Goal: Navigation & Orientation: Find specific page/section

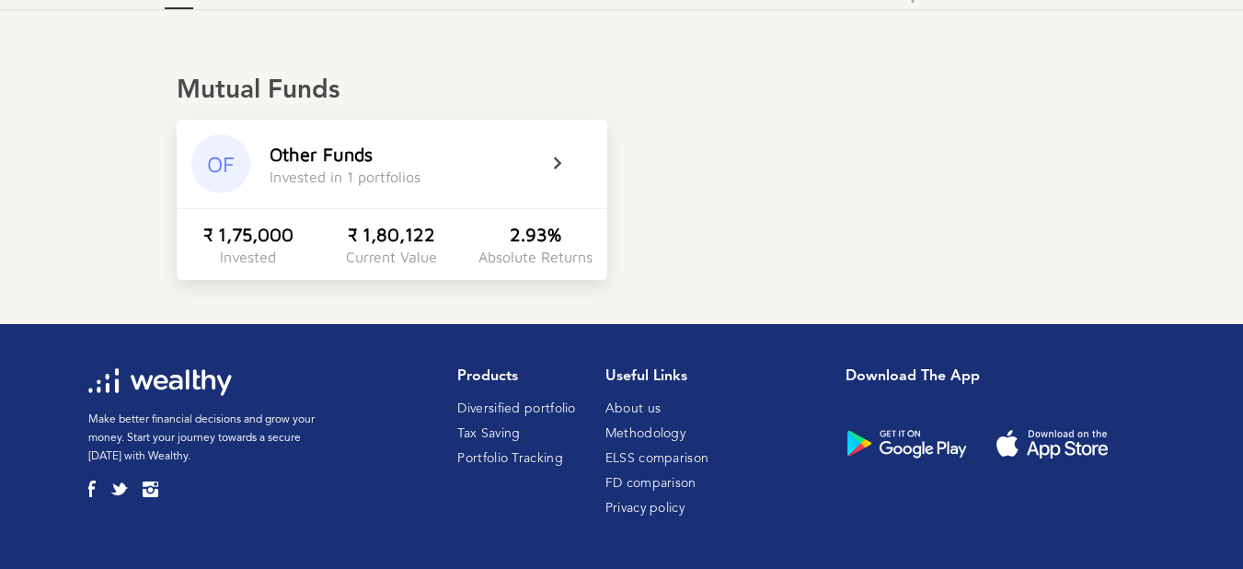
scroll to position [230, 0]
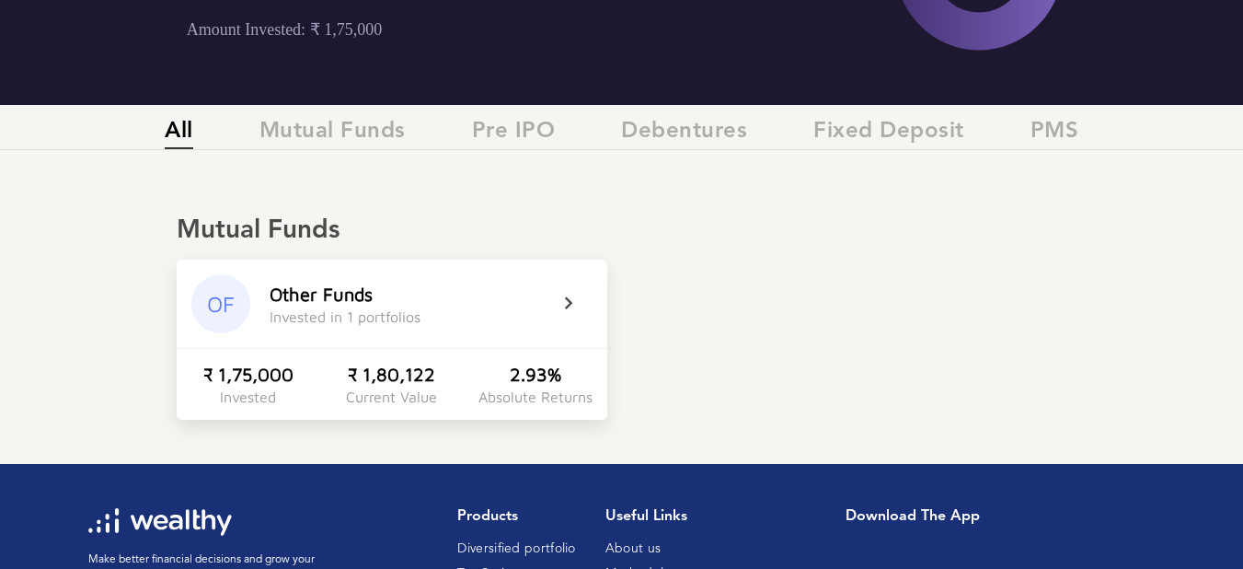
click at [565, 296] on icon at bounding box center [581, 304] width 46 height 22
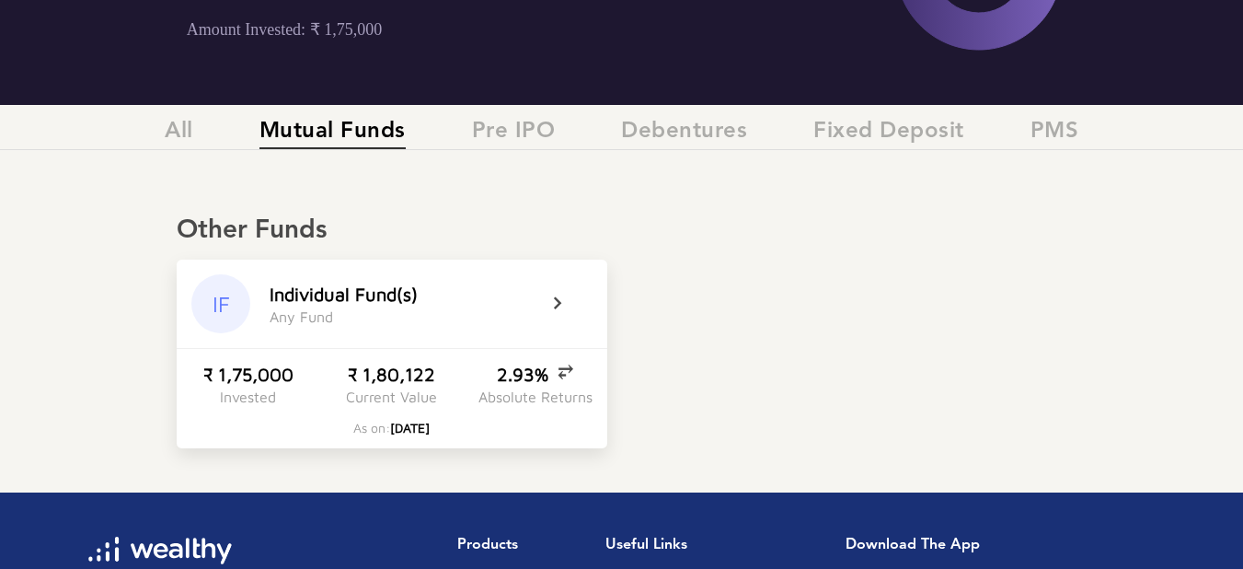
scroll to position [127, 0]
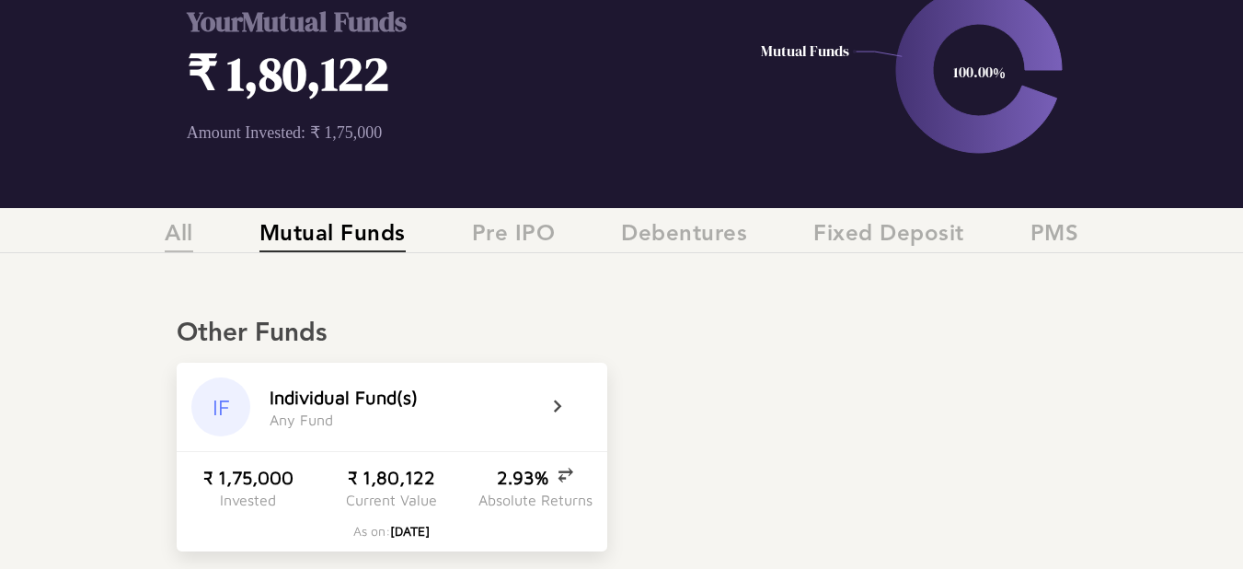
click at [188, 248] on span "All" at bounding box center [179, 237] width 29 height 30
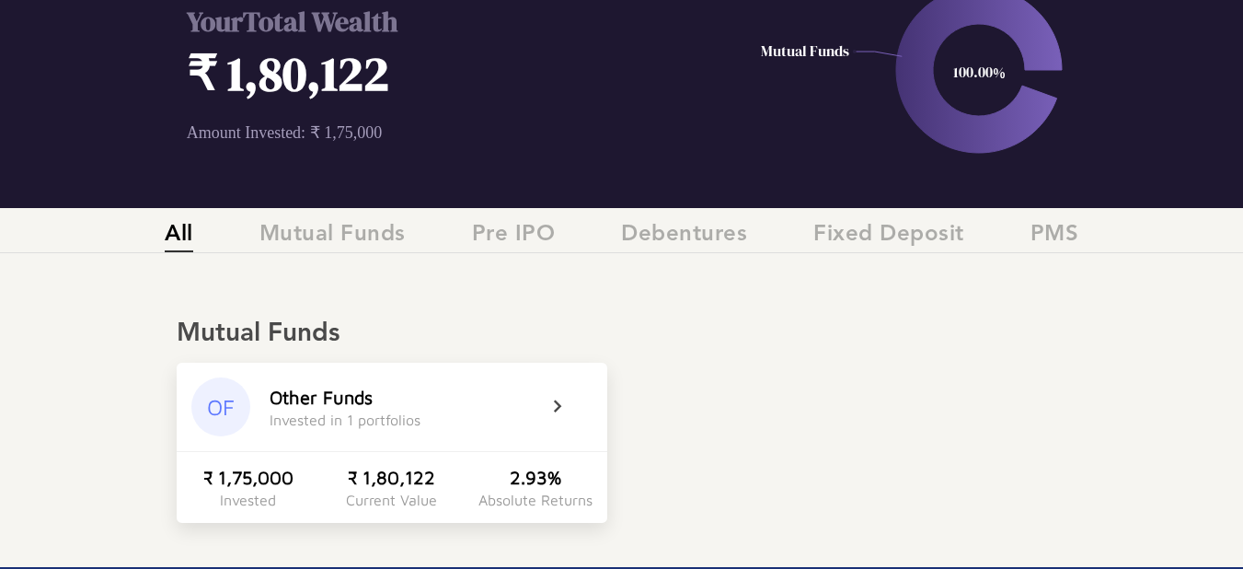
click at [188, 248] on span "All" at bounding box center [179, 237] width 29 height 30
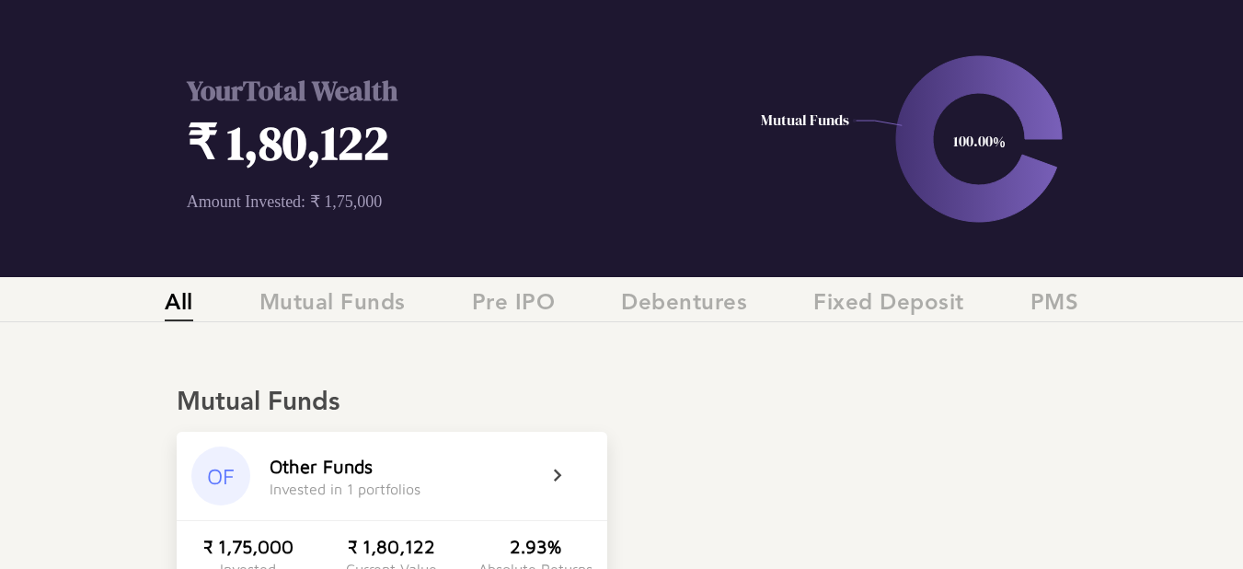
scroll to position [0, 0]
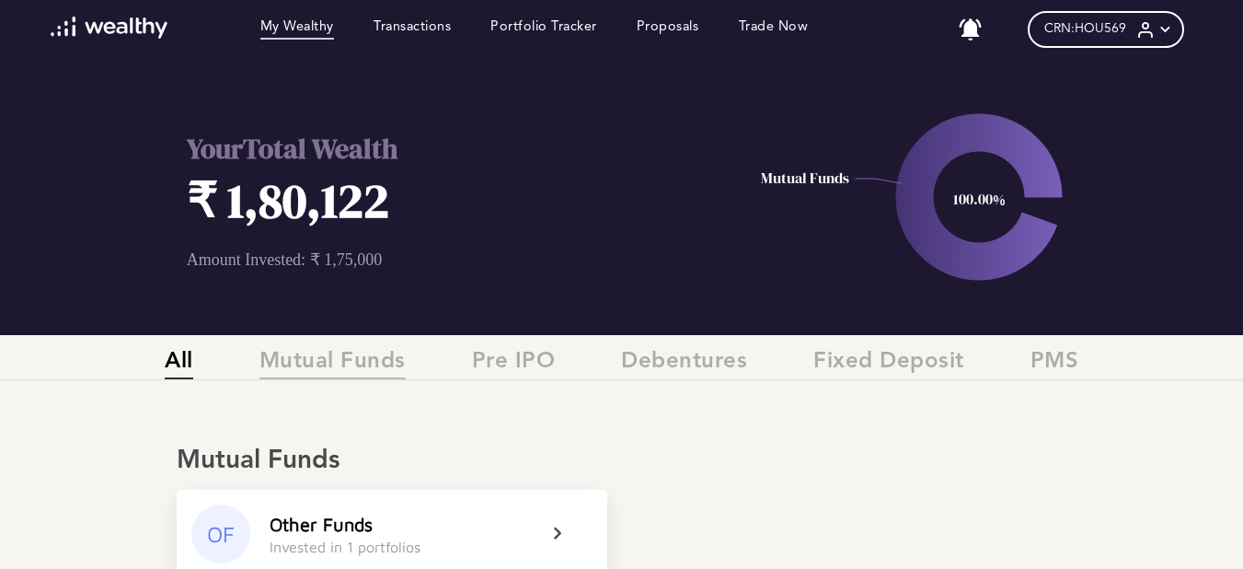
click at [352, 372] on span "Mutual Funds" at bounding box center [333, 364] width 146 height 30
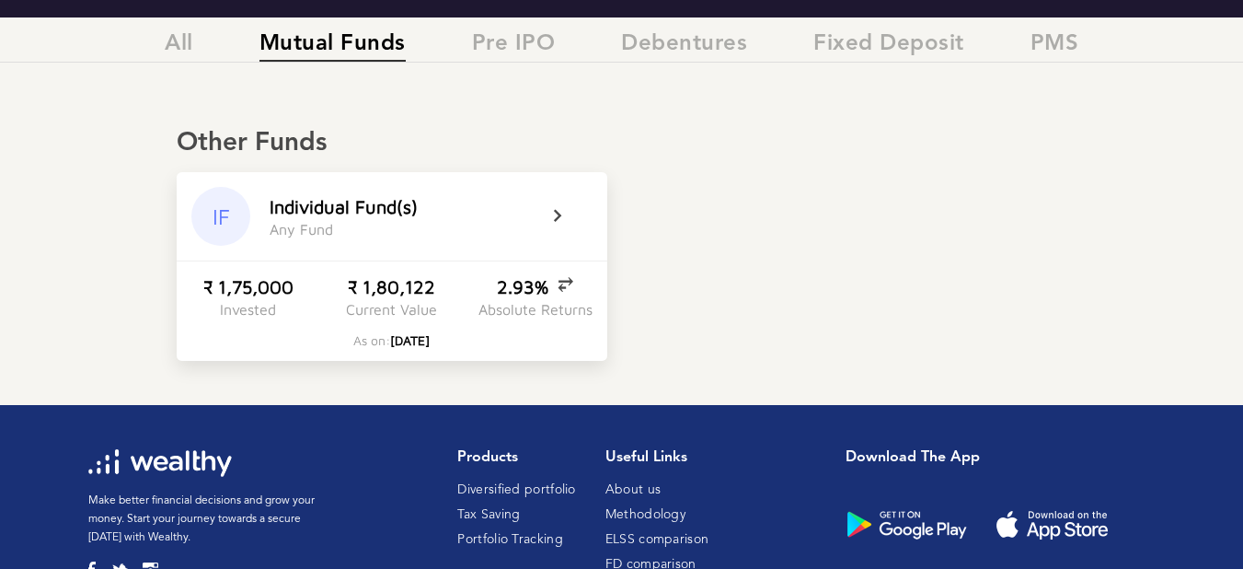
scroll to position [318, 0]
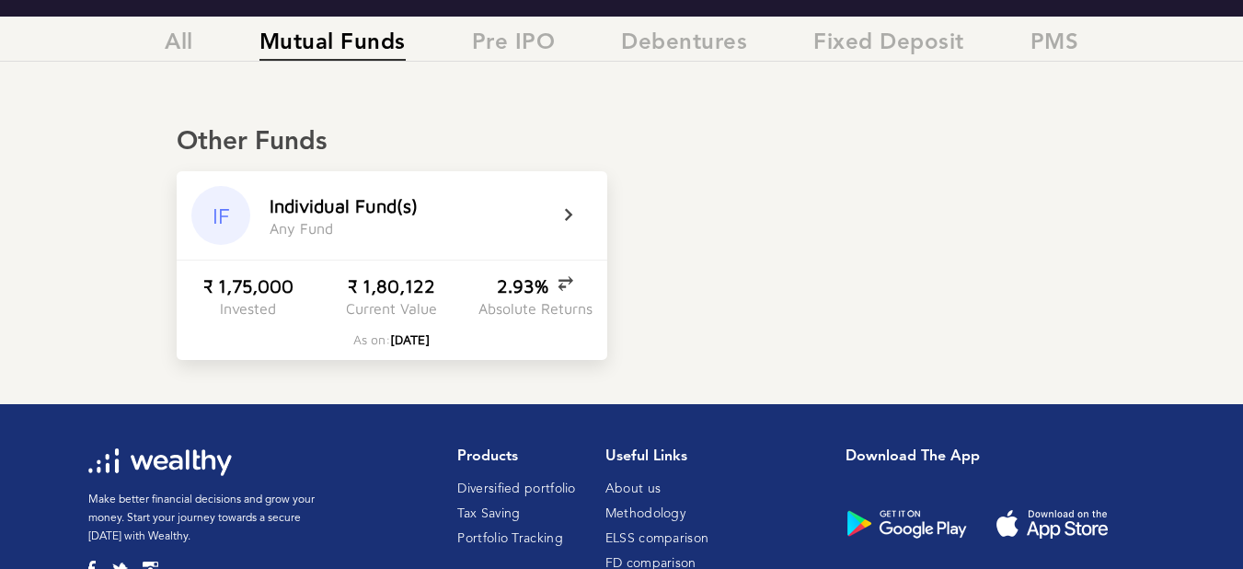
click at [566, 209] on icon at bounding box center [581, 215] width 46 height 22
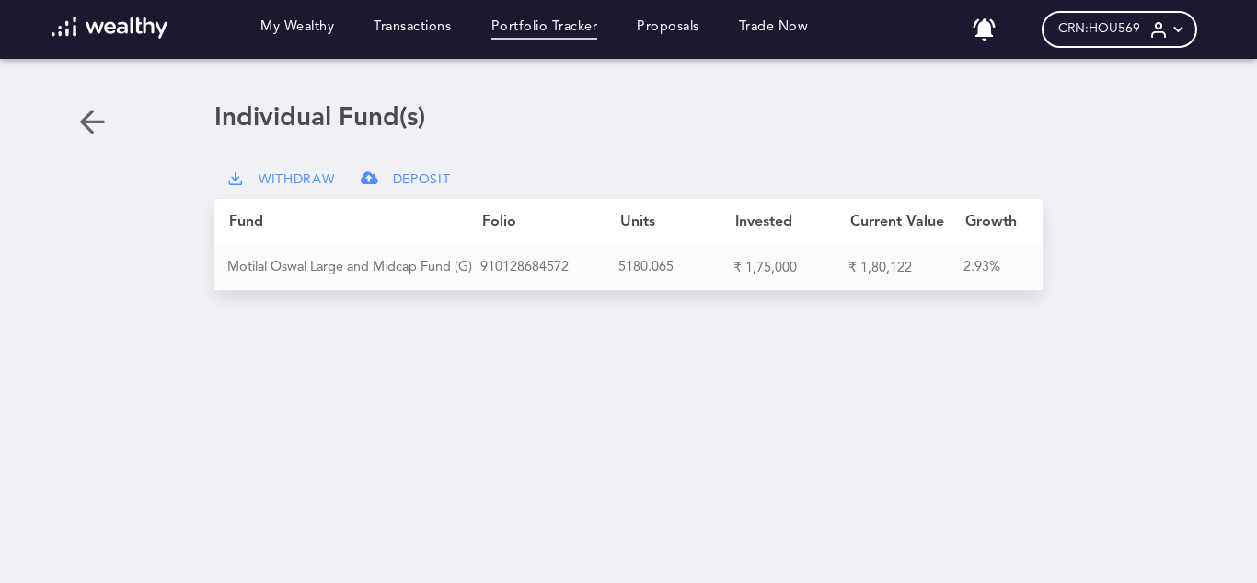
click at [562, 24] on link "Portfolio Tracker" at bounding box center [544, 29] width 107 height 20
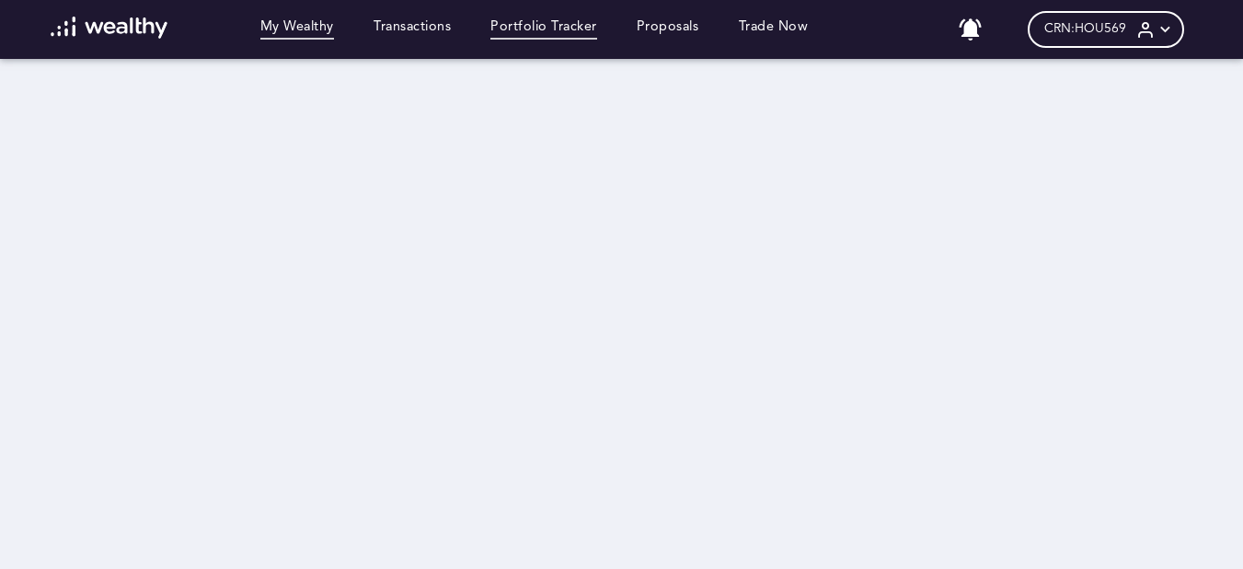
click at [302, 35] on link "My Wealthy" at bounding box center [297, 29] width 74 height 20
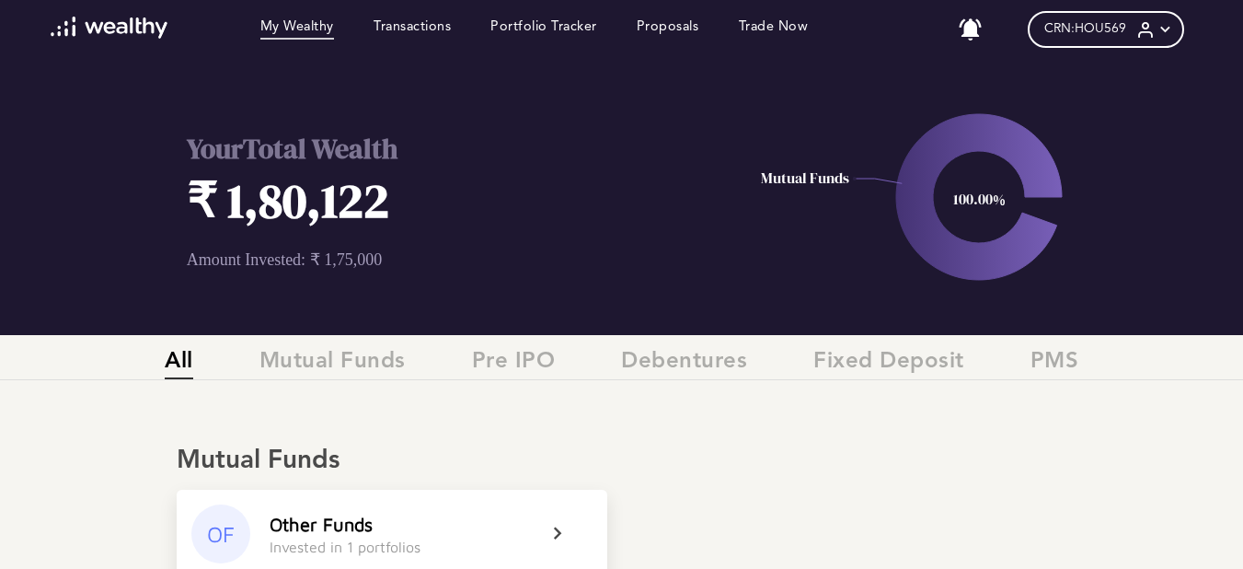
scroll to position [0, 14]
click at [760, 28] on link "Trade Now" at bounding box center [774, 29] width 70 height 20
click at [637, 35] on link "Proposals" at bounding box center [668, 29] width 63 height 20
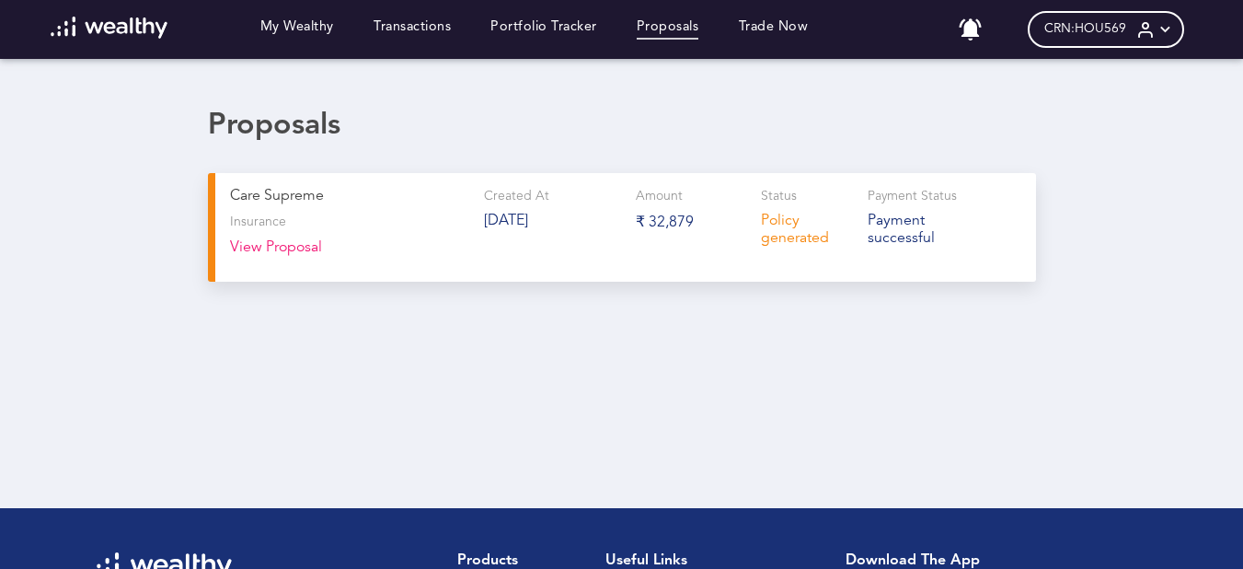
click at [277, 252] on button "View Proposal" at bounding box center [276, 252] width 92 height 27
click at [1163, 41] on div "CRN: HOU569" at bounding box center [1106, 29] width 156 height 37
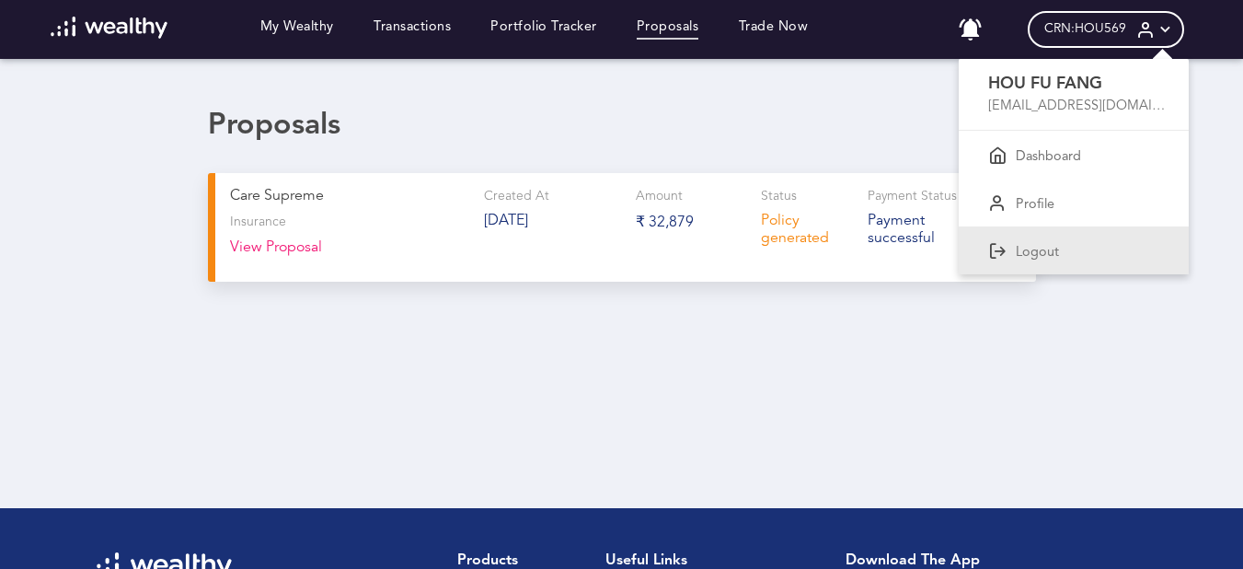
click at [1056, 245] on p "Logout" at bounding box center [1037, 253] width 43 height 17
